Goal: Transaction & Acquisition: Purchase product/service

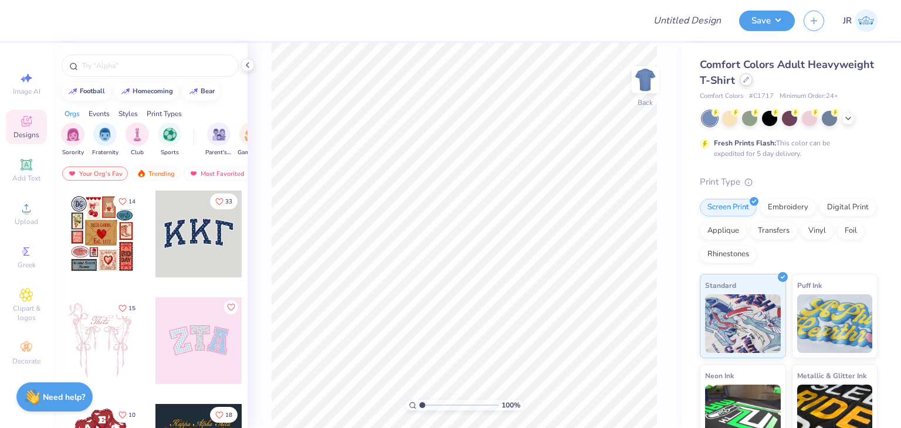
click at [753, 84] on div at bounding box center [746, 79] width 13 height 13
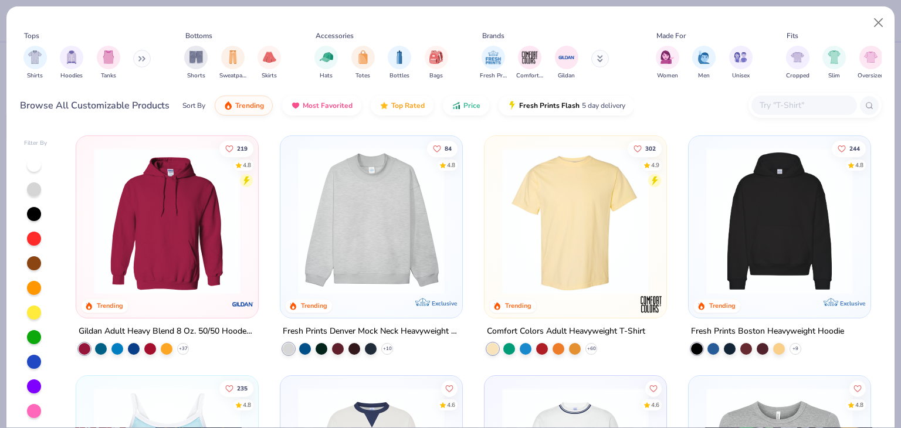
click at [776, 103] on input "text" at bounding box center [803, 105] width 90 height 13
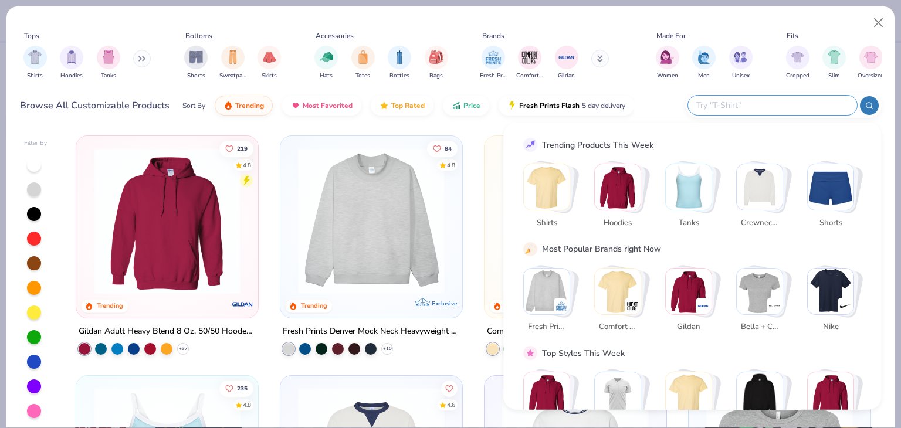
scroll to position [235, 0]
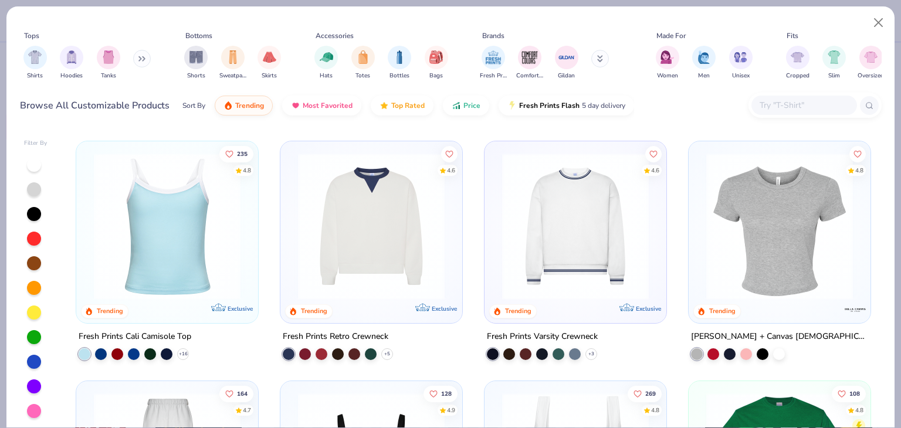
click at [362, 241] on img at bounding box center [371, 226] width 158 height 147
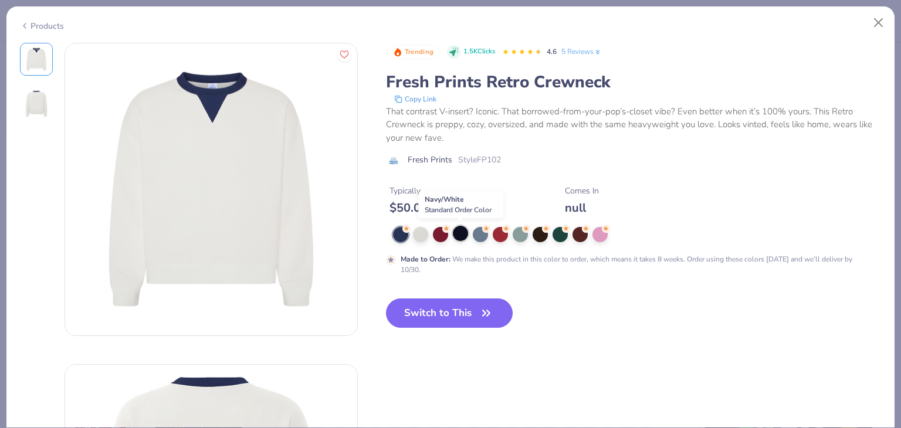
click at [460, 235] on div at bounding box center [460, 233] width 15 height 15
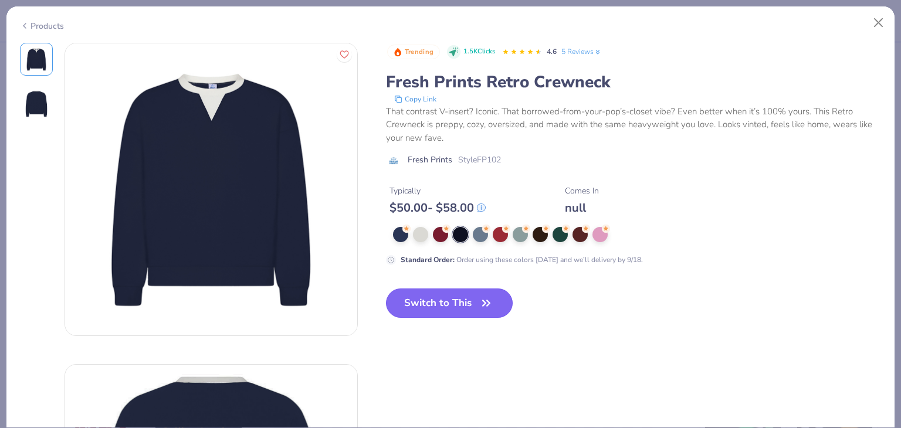
click at [467, 307] on button "Switch to This" at bounding box center [449, 303] width 127 height 29
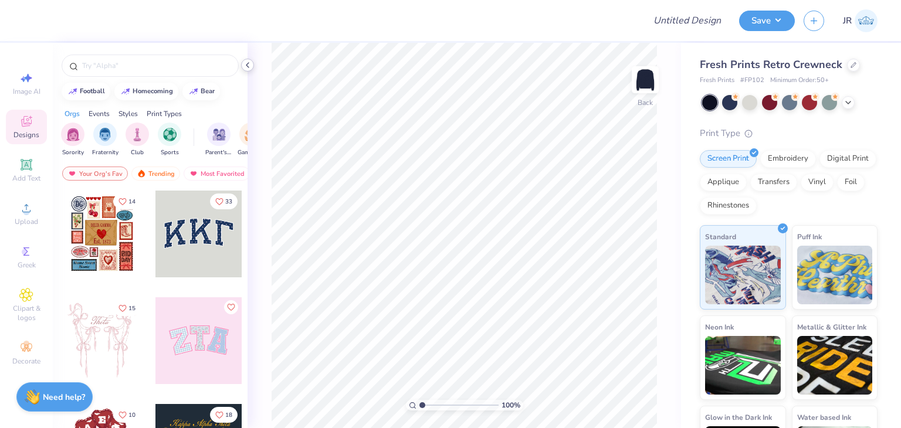
click at [248, 64] on polyline at bounding box center [247, 65] width 2 height 5
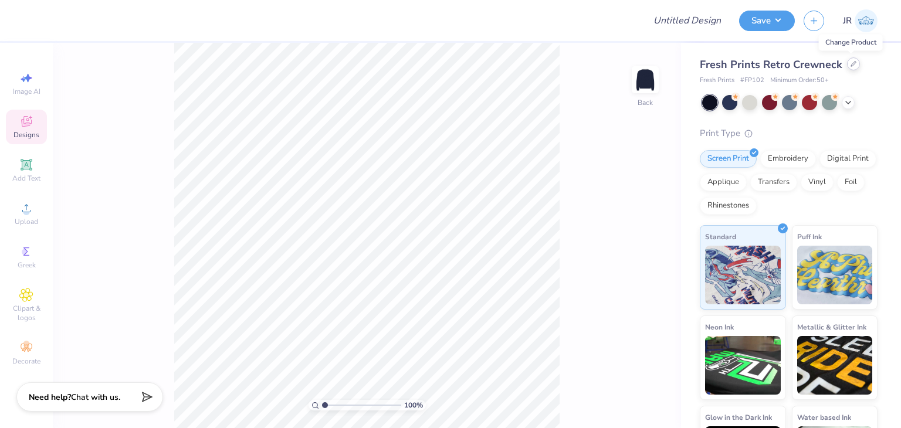
click at [851, 66] on icon at bounding box center [854, 64] width 6 height 6
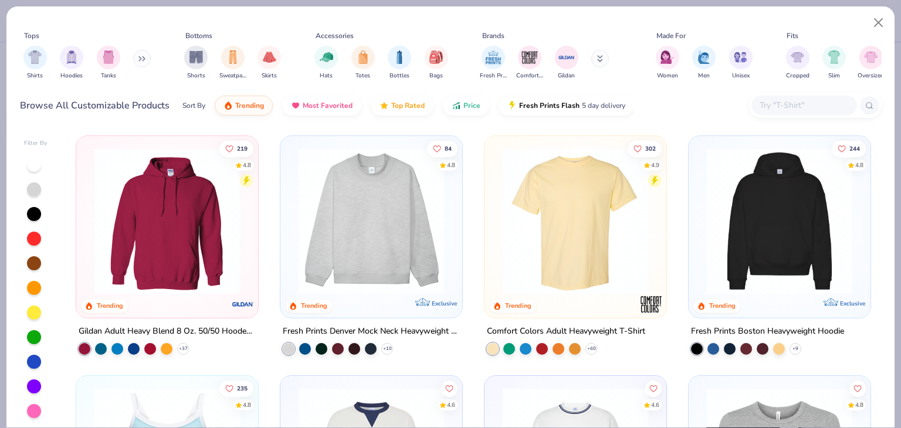
click at [351, 205] on img at bounding box center [371, 221] width 158 height 147
